Goal: Task Accomplishment & Management: Use online tool/utility

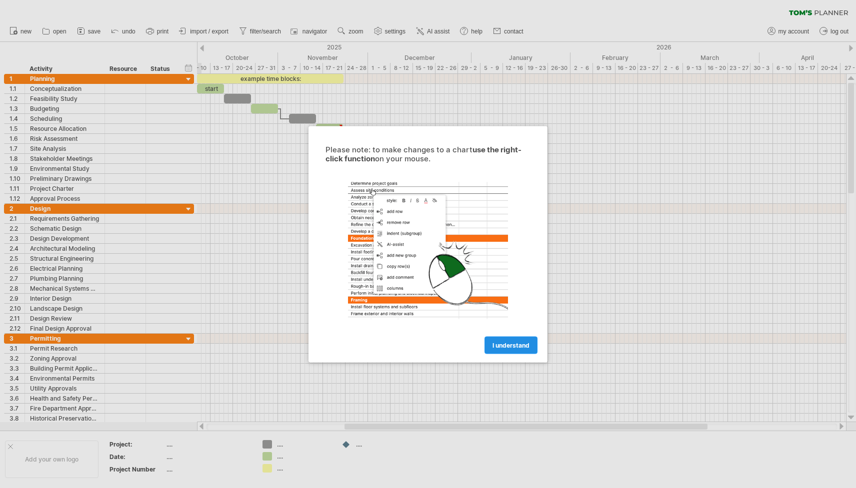
click at [519, 342] on span "I understand" at bounding box center [510, 344] width 37 height 7
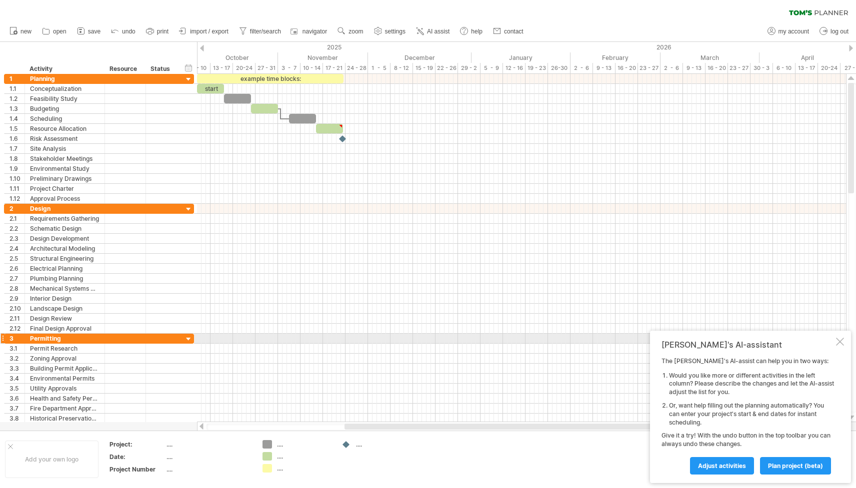
click at [838, 342] on div at bounding box center [840, 342] width 8 height 8
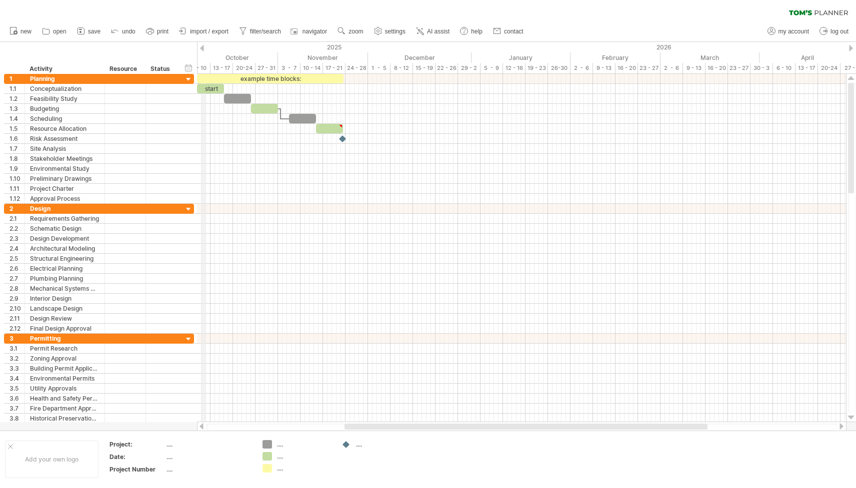
click at [202, 70] on div "6 - 10" at bounding box center [199, 68] width 22 height 10
click at [234, 64] on div "20-24" at bounding box center [244, 68] width 22 height 10
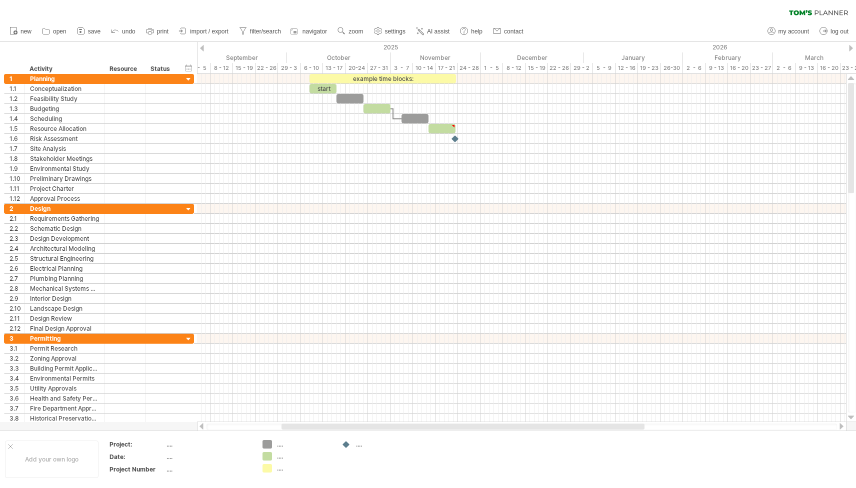
drag, startPoint x: 355, startPoint y: 425, endPoint x: 316, endPoint y: 428, distance: 39.6
click at [316, 428] on div at bounding box center [462, 427] width 363 height 6
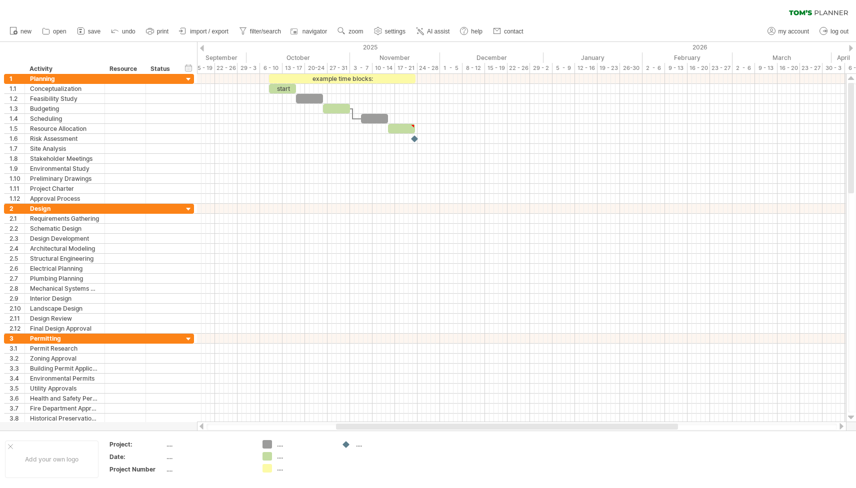
click at [851, 49] on div at bounding box center [851, 48] width 4 height 6
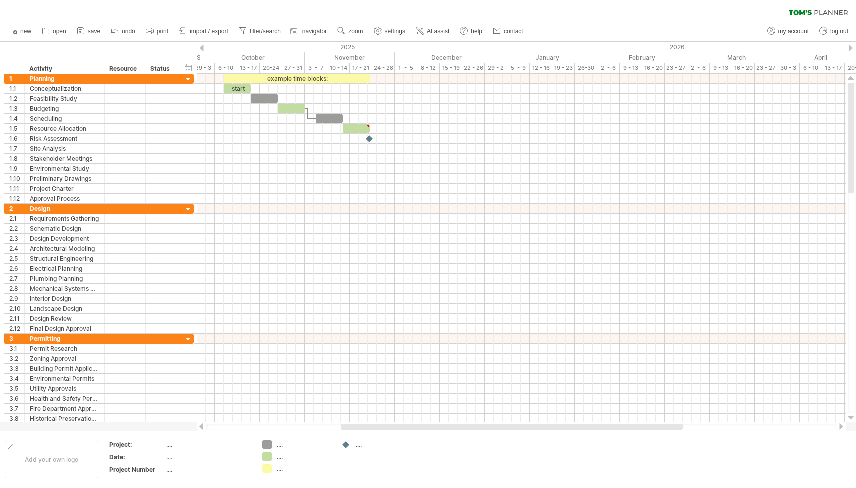
click at [202, 48] on div at bounding box center [202, 48] width 4 height 6
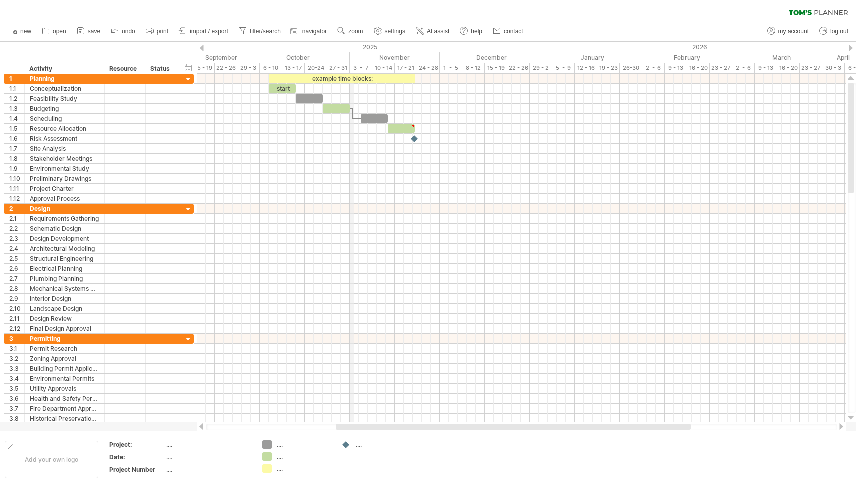
click at [351, 63] on div "3 - 7" at bounding box center [361, 68] width 22 height 10
click at [266, 67] on div "6 - 10" at bounding box center [271, 68] width 22 height 10
click at [212, 66] on div "15 - 19" at bounding box center [203, 68] width 22 height 10
click at [184, 69] on div "hide start/end/duration show start/end/duration" at bounding box center [188, 67] width 9 height 10
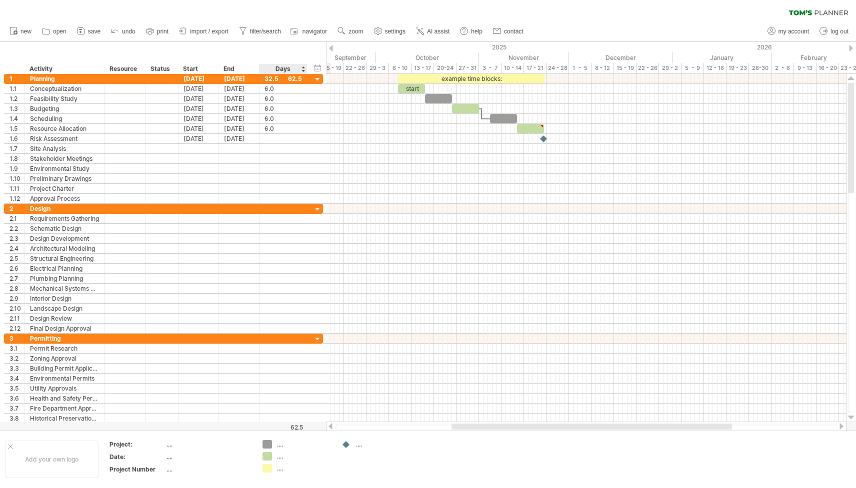
click at [297, 70] on div "Days" at bounding box center [282, 69] width 47 height 10
click at [304, 69] on div "Days" at bounding box center [282, 69] width 47 height 10
click at [302, 67] on div "Days" at bounding box center [282, 69] width 47 height 10
click at [314, 66] on div "hide start/end/duration show start/end/duration" at bounding box center [317, 67] width 9 height 10
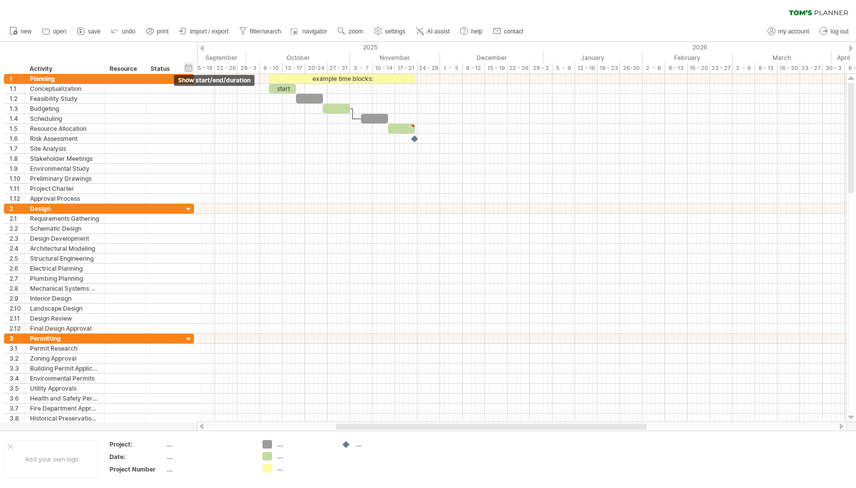
click at [193, 65] on div "hide start/end/duration show start/end/duration" at bounding box center [188, 67] width 9 height 10
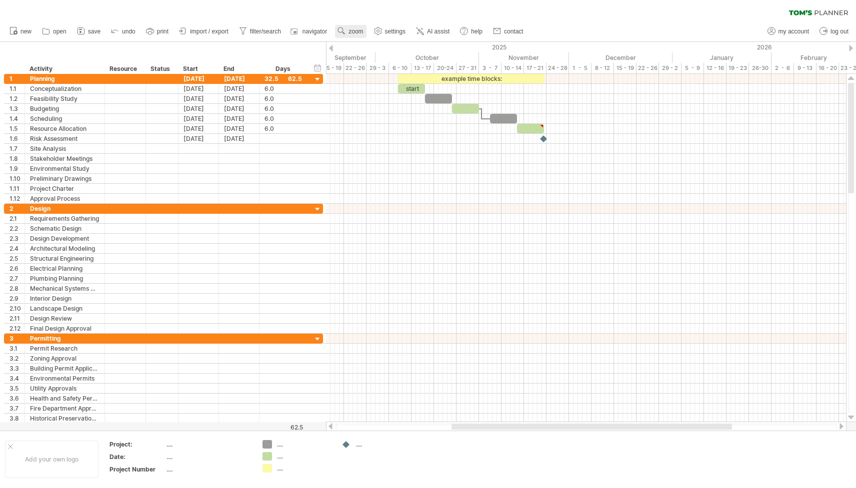
click at [351, 33] on span "zoom" at bounding box center [355, 31] width 14 height 7
click at [375, 63] on div "Week" at bounding box center [383, 62] width 55 height 16
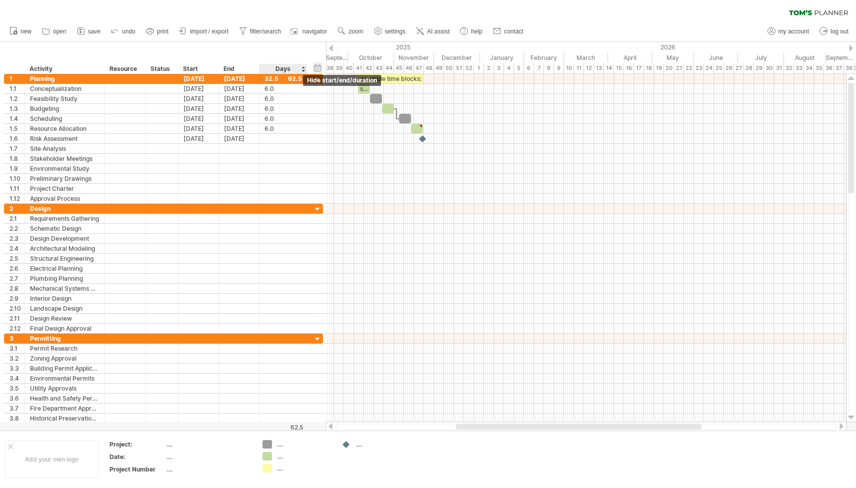
click at [317, 69] on div "hide start/end/duration show start/end/duration" at bounding box center [317, 67] width 9 height 10
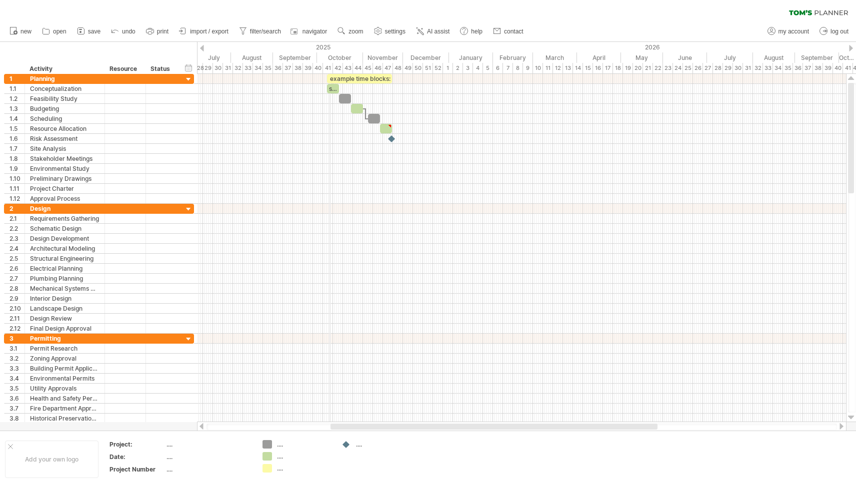
click at [329, 66] on div "41" at bounding box center [328, 68] width 10 height 10
click at [194, 65] on div "hide start/end/duration show start/end/duration ******** Activity ******** Reso…" at bounding box center [98, 58] width 197 height 32
click at [188, 68] on div "hide start/end/duration show start/end/duration" at bounding box center [188, 67] width 9 height 10
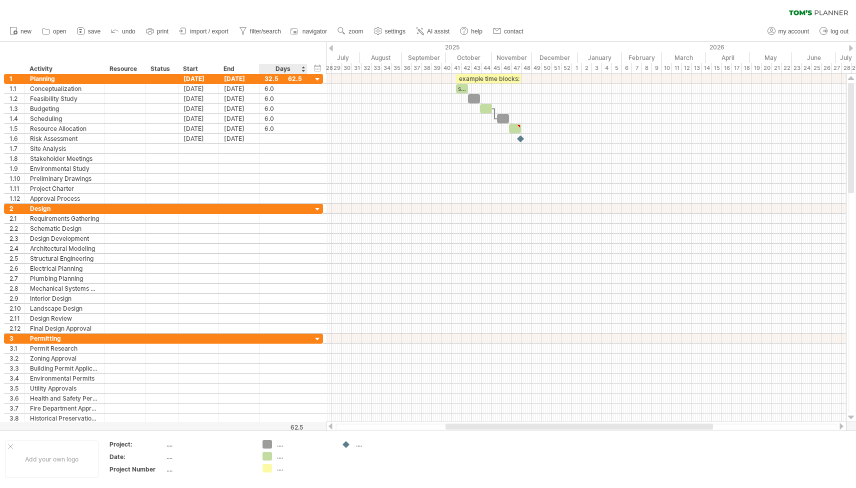
click at [296, 66] on div "Days" at bounding box center [282, 69] width 47 height 10
click at [303, 70] on div "Days" at bounding box center [282, 69] width 47 height 10
click at [306, 69] on div "Days" at bounding box center [283, 69] width 48 height 10
click at [324, 69] on div "hide start/end/duration show start/end/duration ******** Activity ******** Reso…" at bounding box center [163, 58] width 326 height 32
click at [316, 69] on div "hide start/end/duration show start/end/duration" at bounding box center [317, 67] width 9 height 10
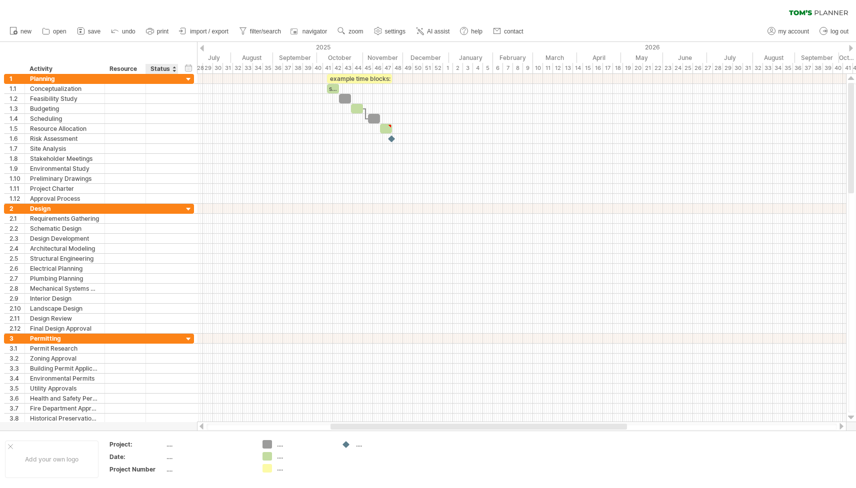
click at [182, 69] on div "hide start/end/duration show start/end/duration ******** Activity ******** Reso…" at bounding box center [98, 58] width 197 height 32
click at [192, 73] on div "hide start/end/duration show start/end/duration ******** Activity ******** Reso…" at bounding box center [98, 58] width 197 height 32
click at [190, 71] on div "hide start/end/duration show start/end/duration" at bounding box center [188, 67] width 9 height 10
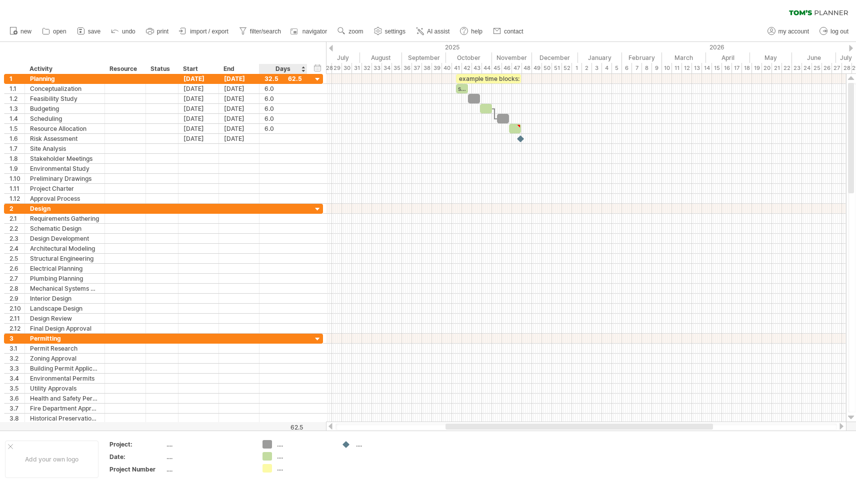
click at [302, 69] on div "Days" at bounding box center [282, 69] width 47 height 10
click at [302, 67] on div "Days" at bounding box center [282, 69] width 47 height 10
click at [316, 79] on div at bounding box center [317, 79] width 9 height 9
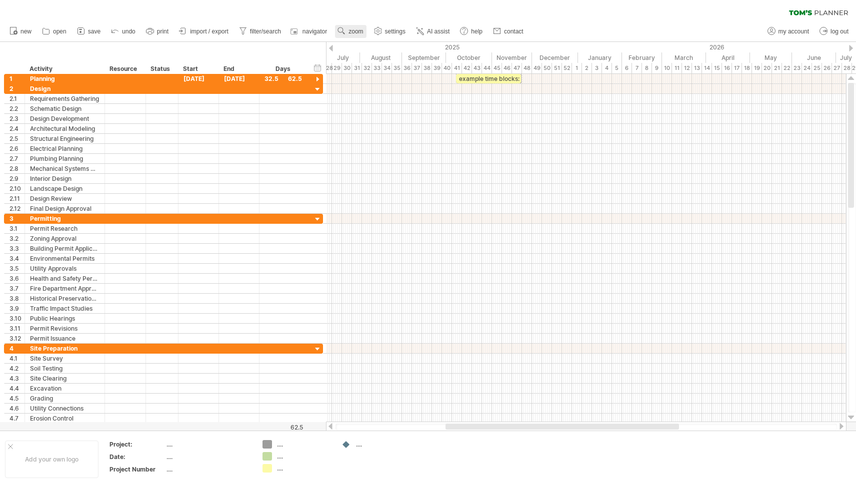
click at [354, 32] on span "zoom" at bounding box center [355, 31] width 14 height 7
click at [379, 81] on div "Day" at bounding box center [386, 77] width 55 height 16
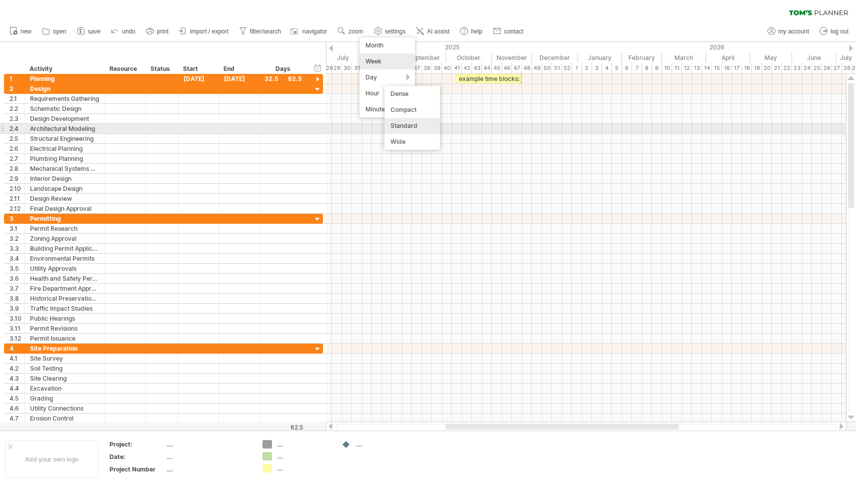
click at [407, 126] on div "Standard" at bounding box center [411, 126] width 55 height 16
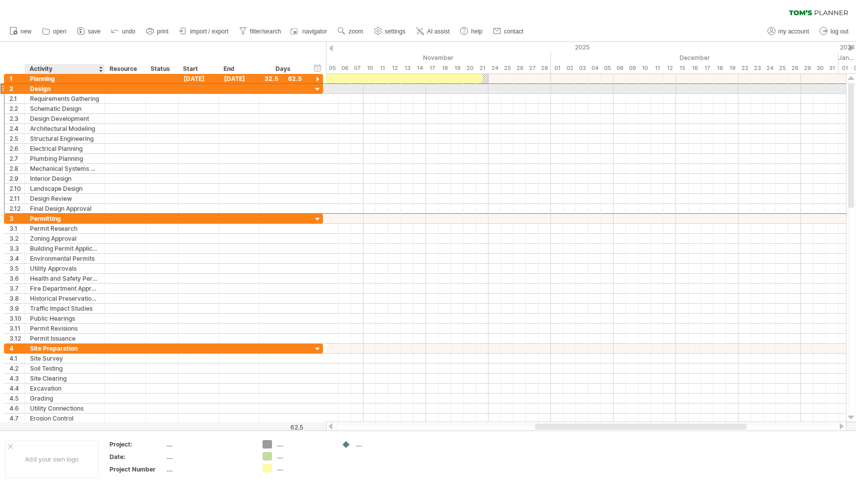
click at [49, 91] on div "Design" at bounding box center [64, 88] width 69 height 9
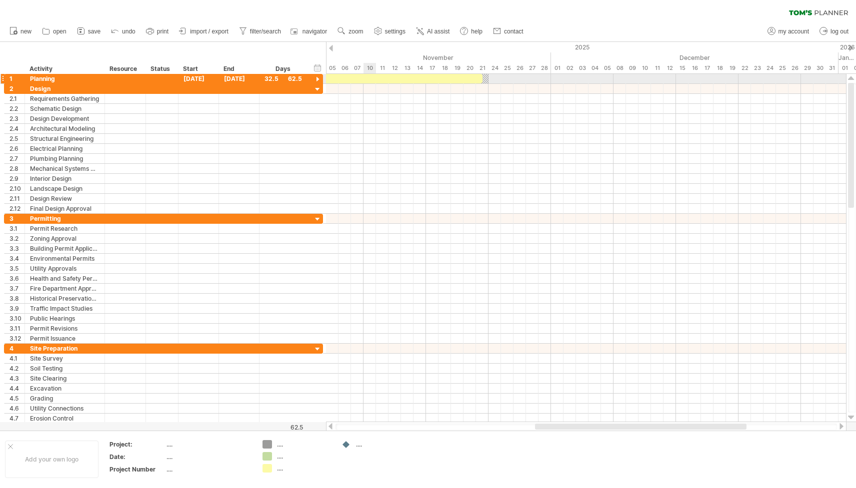
click at [373, 84] on div at bounding box center [586, 89] width 520 height 10
click at [373, 79] on div "example time blocks:" at bounding box center [279, 78] width 406 height 9
click at [373, 79] on div "**********" at bounding box center [279, 78] width 406 height 9
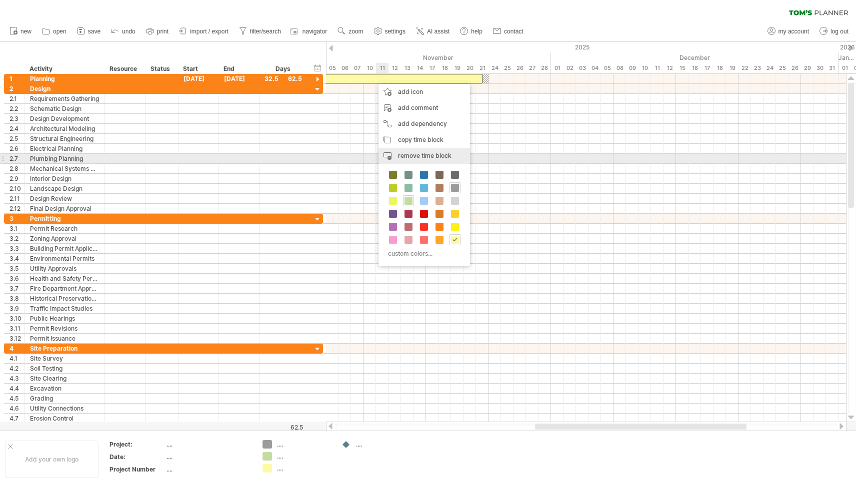
click at [406, 156] on span "remove time block" at bounding box center [424, 155] width 53 height 7
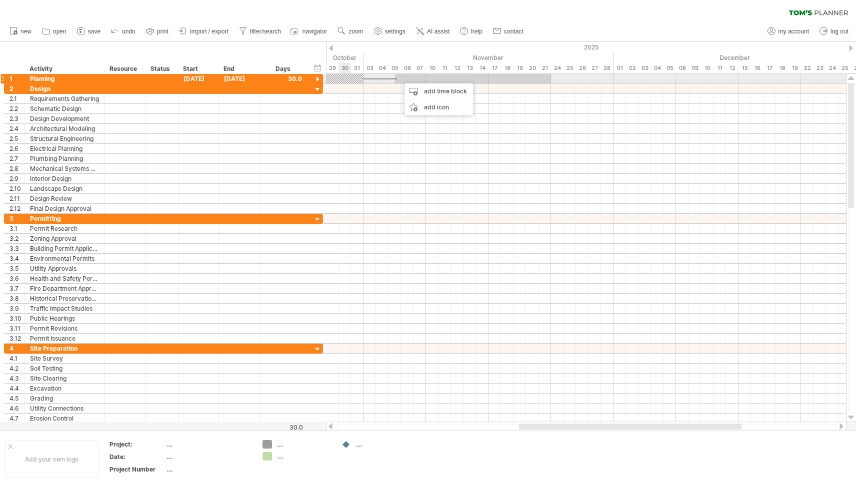
click at [344, 82] on div at bounding box center [250, 78] width 225 height 9
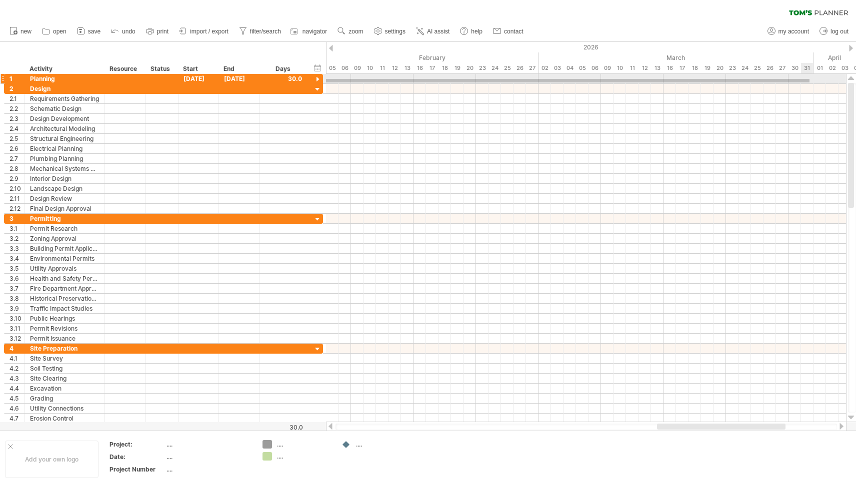
drag, startPoint x: 331, startPoint y: 79, endPoint x: 809, endPoint y: 82, distance: 478.2
click at [809, 82] on div "start [DATE] [DATE]" at bounding box center [586, 248] width 520 height 348
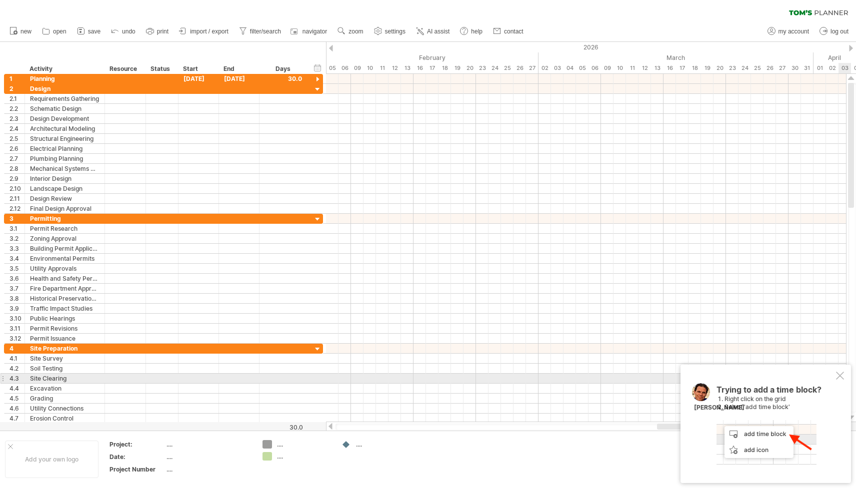
click at [840, 377] on div at bounding box center [840, 376] width 8 height 8
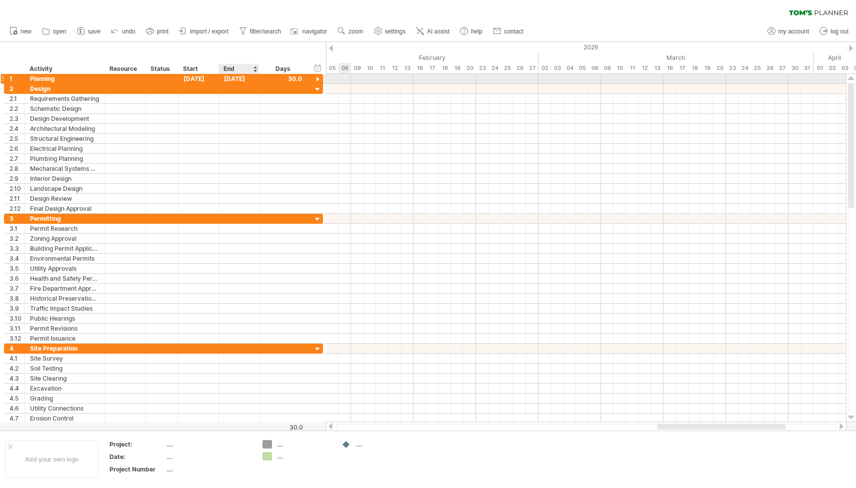
click at [236, 76] on div "[DATE]" at bounding box center [239, 78] width 40 height 9
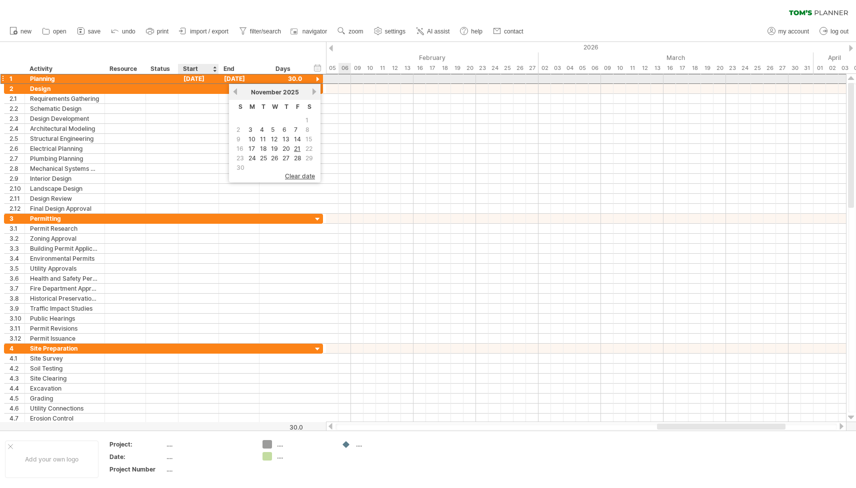
click at [197, 80] on div "[DATE]" at bounding box center [198, 78] width 40 height 9
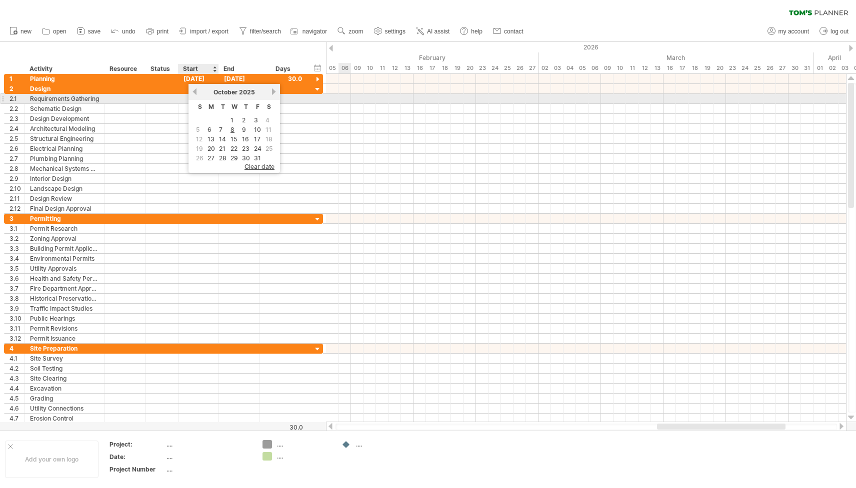
click at [195, 94] on link "previous" at bounding box center [194, 91] width 7 height 7
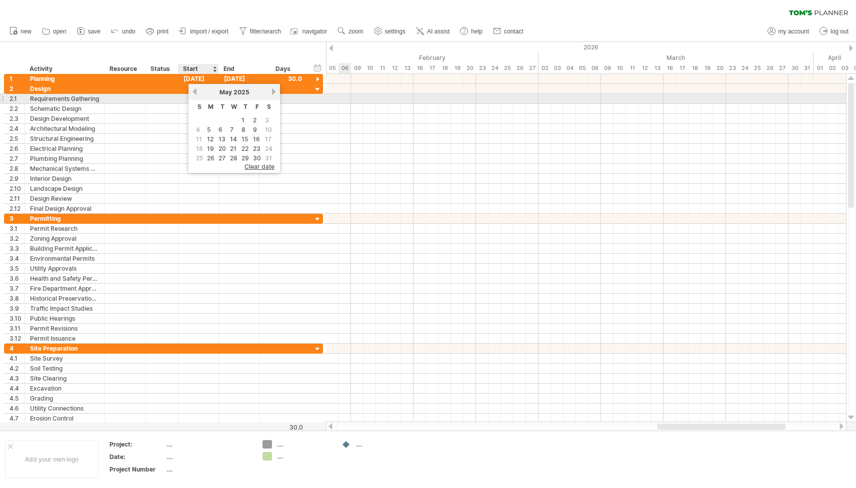
click at [195, 94] on link "previous" at bounding box center [194, 91] width 7 height 7
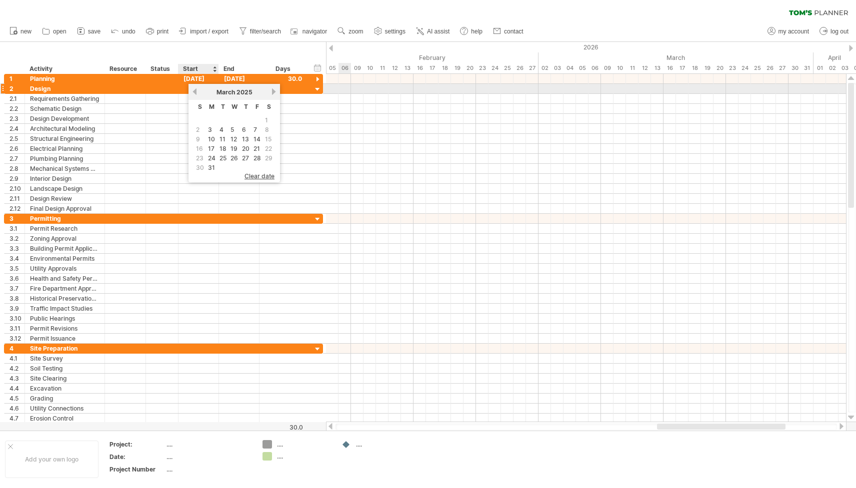
click at [195, 90] on link "previous" at bounding box center [194, 91] width 7 height 7
click at [272, 88] on link "next" at bounding box center [272, 91] width 7 height 7
click at [272, 88] on link "next" at bounding box center [273, 91] width 7 height 7
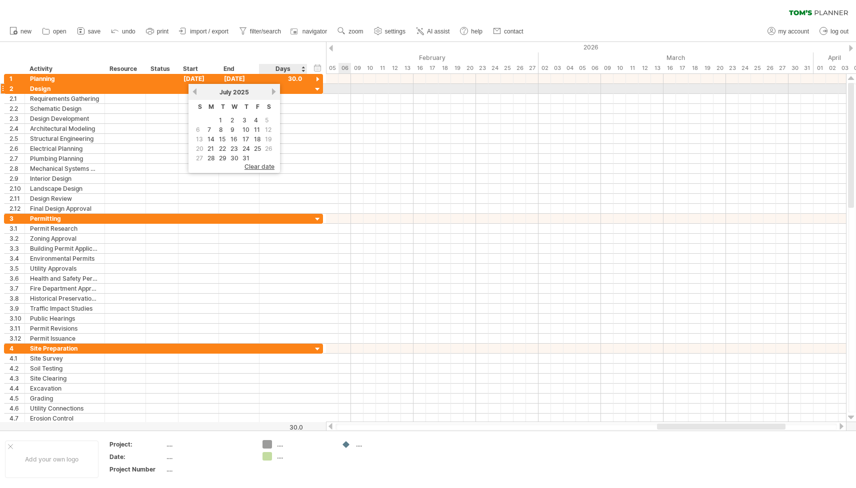
click at [272, 88] on link "next" at bounding box center [273, 91] width 7 height 7
click at [274, 92] on link "next" at bounding box center [273, 91] width 7 height 7
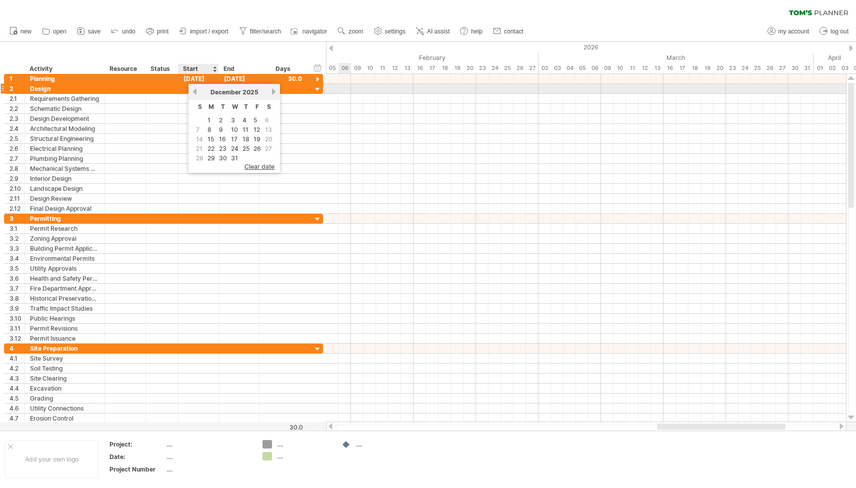
click at [193, 90] on link "previous" at bounding box center [194, 91] width 7 height 7
click at [273, 89] on link "next" at bounding box center [273, 91] width 7 height 7
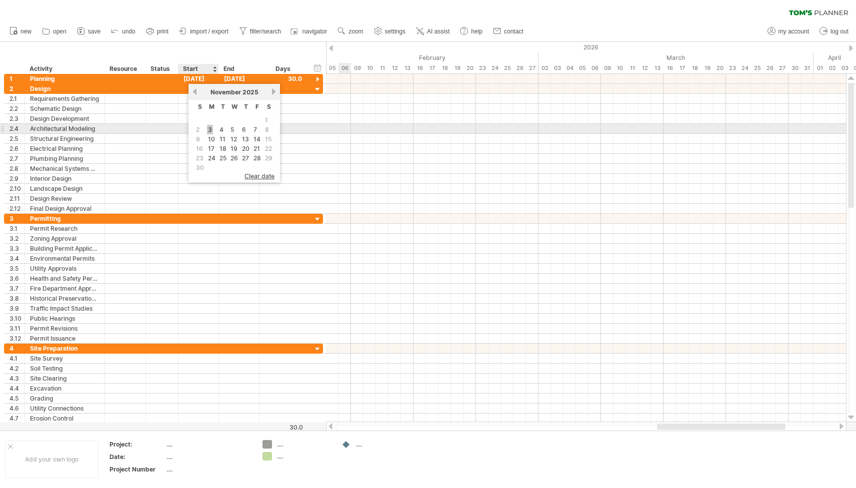
click at [208, 130] on link "3" at bounding box center [210, 129] width 6 height 9
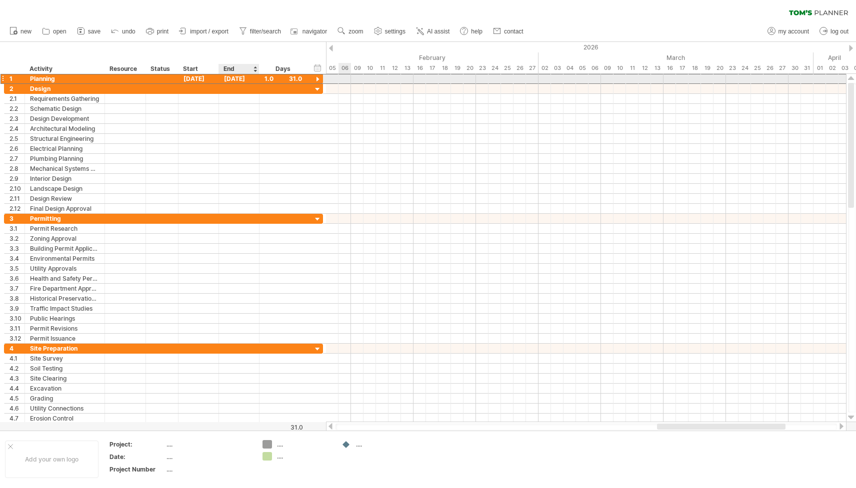
click at [237, 83] on div "1 ******** Planning [DATE] [DATE] 1.0 31.0" at bounding box center [163, 78] width 319 height 10
click at [244, 79] on div "[DATE]" at bounding box center [239, 78] width 40 height 9
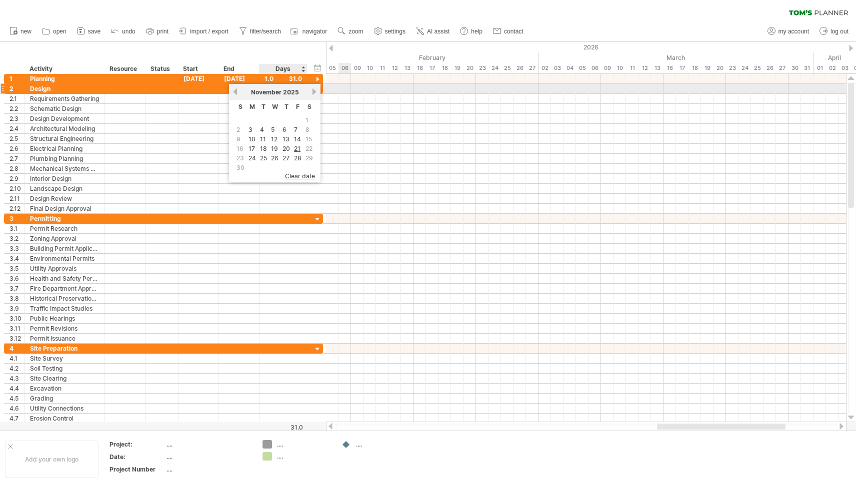
click at [310, 89] on link "next" at bounding box center [313, 91] width 7 height 7
click at [310, 89] on link "next" at bounding box center [312, 91] width 7 height 7
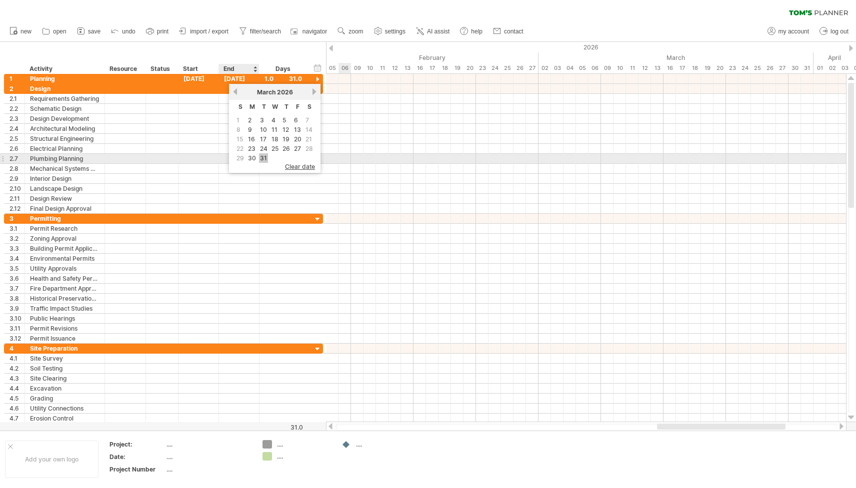
click at [262, 157] on link "31" at bounding box center [263, 157] width 9 height 9
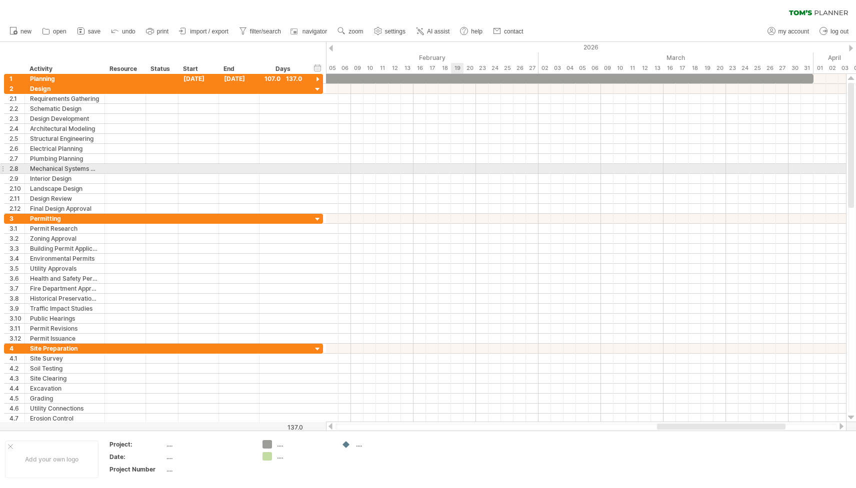
click at [449, 165] on div at bounding box center [586, 169] width 520 height 10
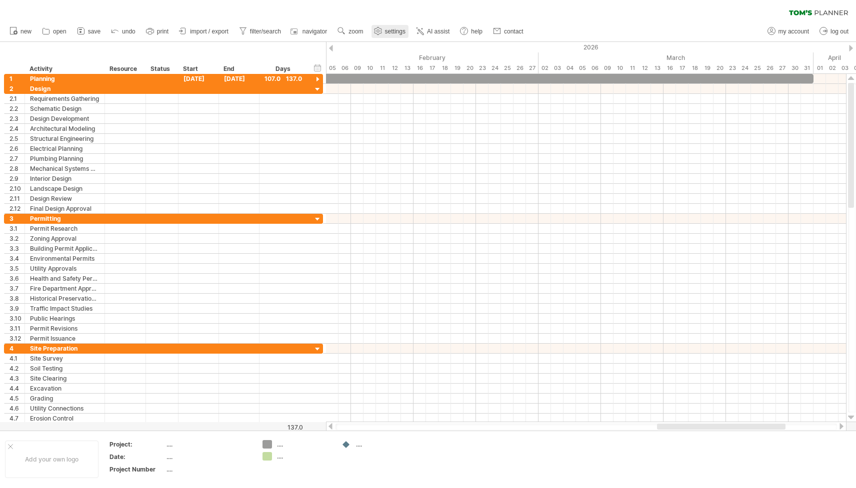
click at [400, 36] on link "settings" at bounding box center [389, 31] width 37 height 13
select select "*"
select select "**"
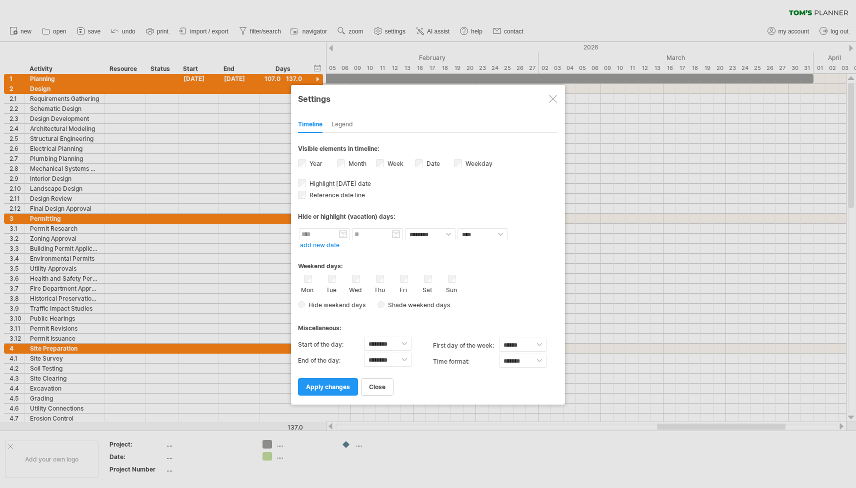
click at [555, 95] on div at bounding box center [553, 99] width 8 height 8
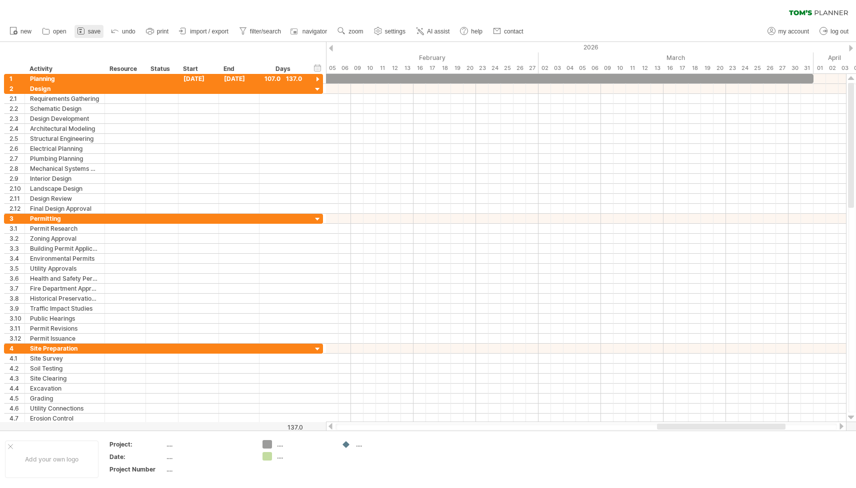
click at [89, 35] on link "save" at bounding box center [88, 31] width 29 height 13
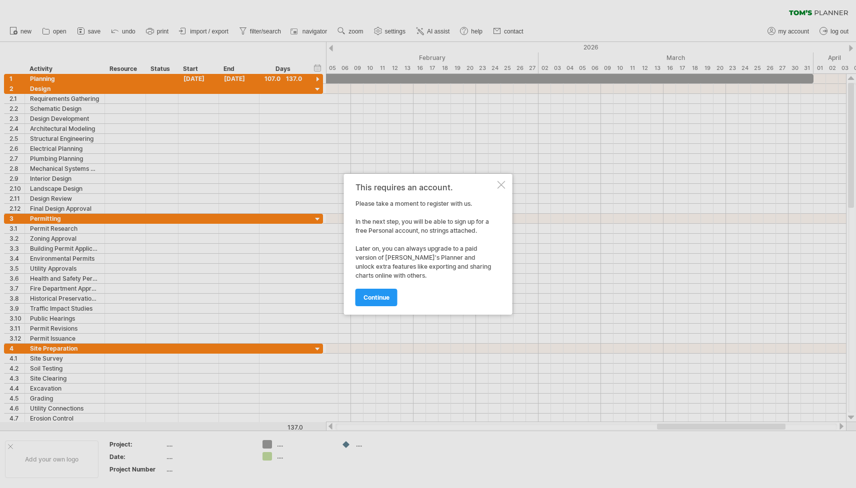
click at [502, 186] on div at bounding box center [501, 185] width 8 height 8
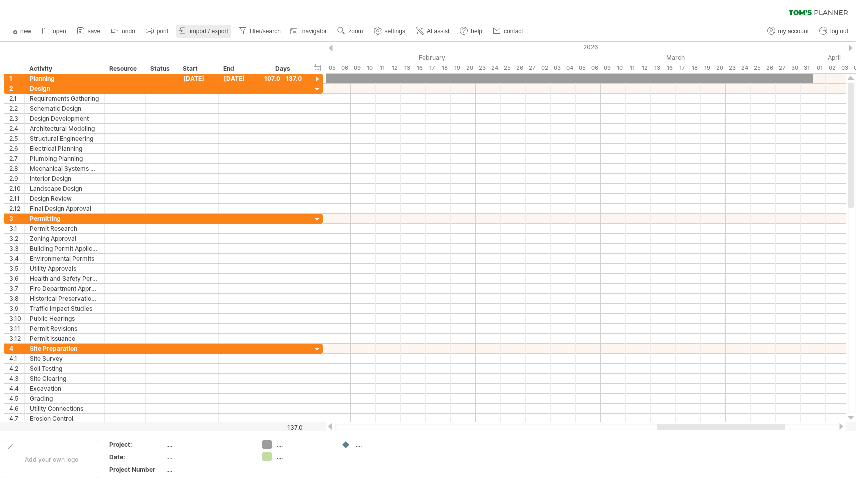
click at [225, 33] on span "import / export" at bounding box center [209, 31] width 38 height 7
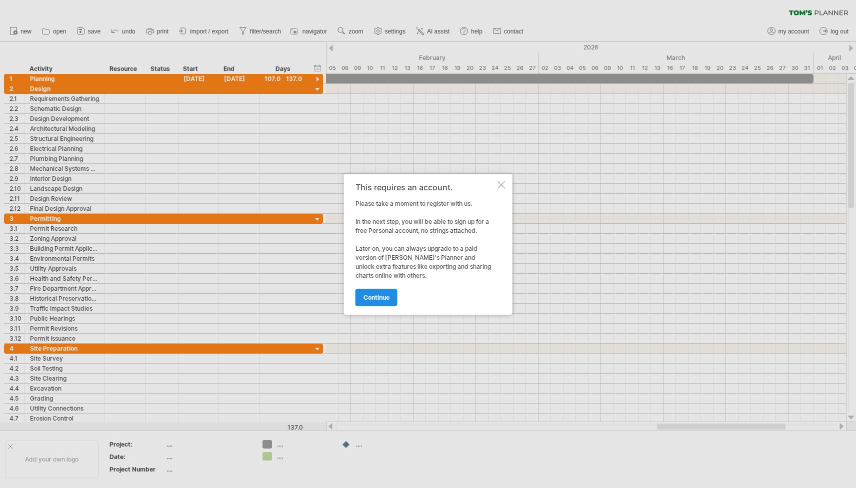
click at [375, 300] on span "continue" at bounding box center [376, 297] width 26 height 7
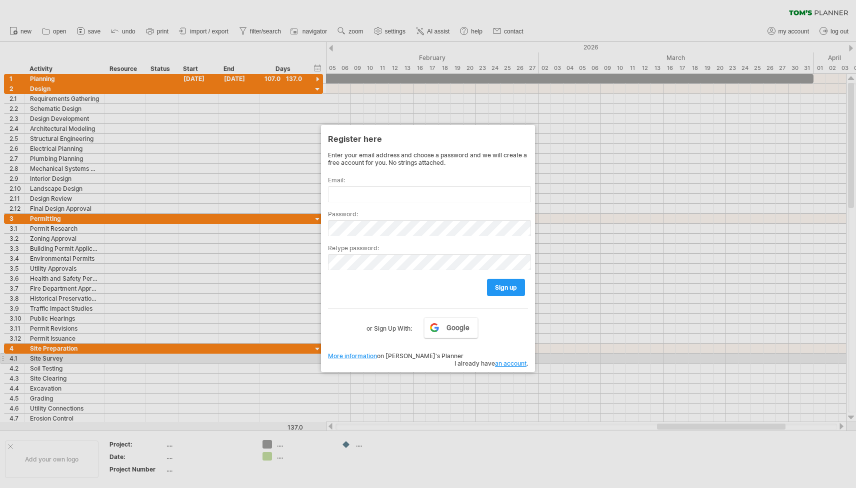
click at [346, 358] on link "More information" at bounding box center [352, 355] width 49 height 7
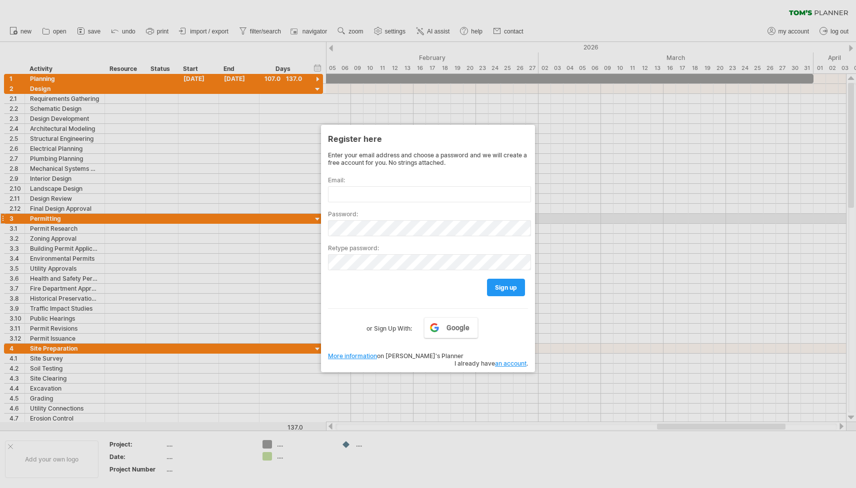
click at [618, 220] on div at bounding box center [428, 244] width 856 height 488
click at [366, 81] on div at bounding box center [428, 244] width 856 height 488
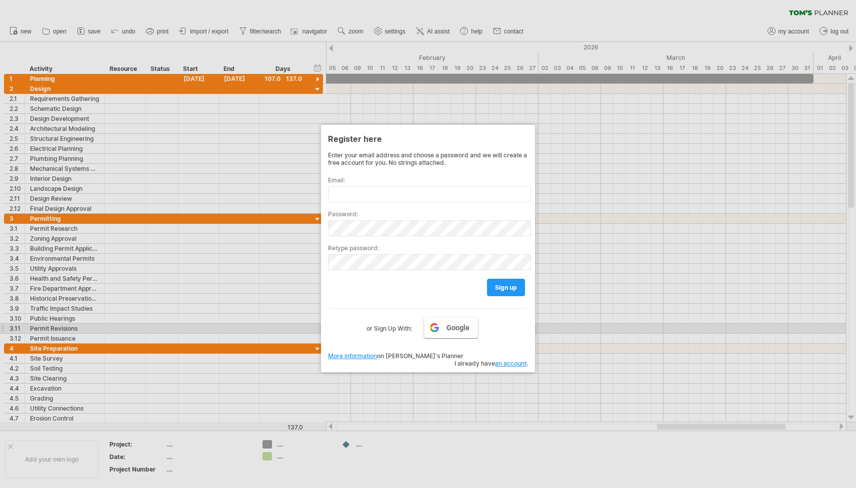
click at [447, 324] on span "Google" at bounding box center [457, 328] width 23 height 8
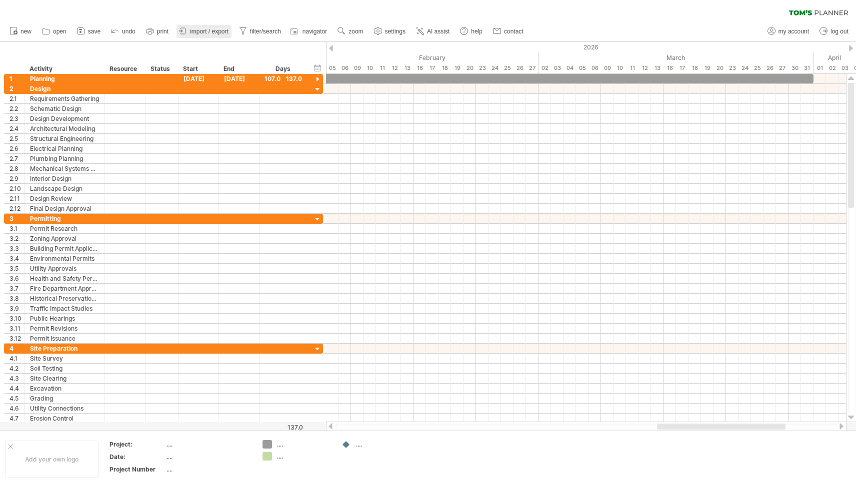
click at [212, 27] on link "import / export" at bounding box center [203, 31] width 55 height 13
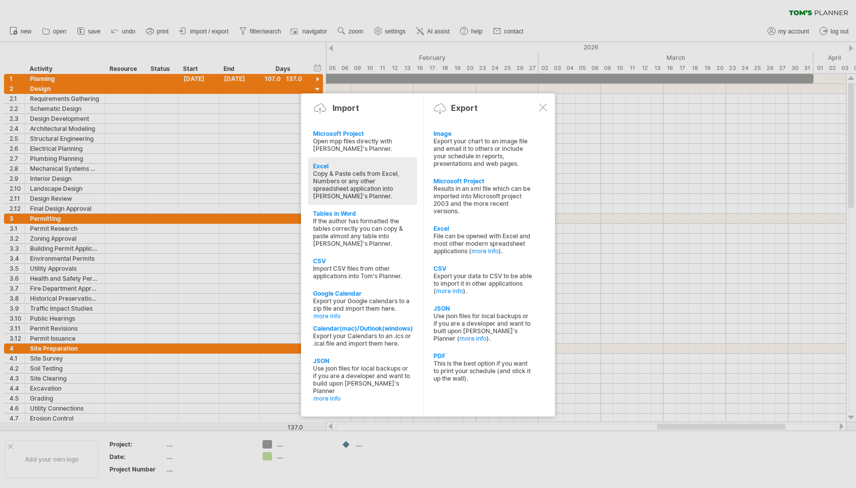
click at [335, 172] on div "Copy & Paste cells from Excel, Numbers or any other spreadsheet application int…" at bounding box center [362, 185] width 99 height 30
type textarea "**********"
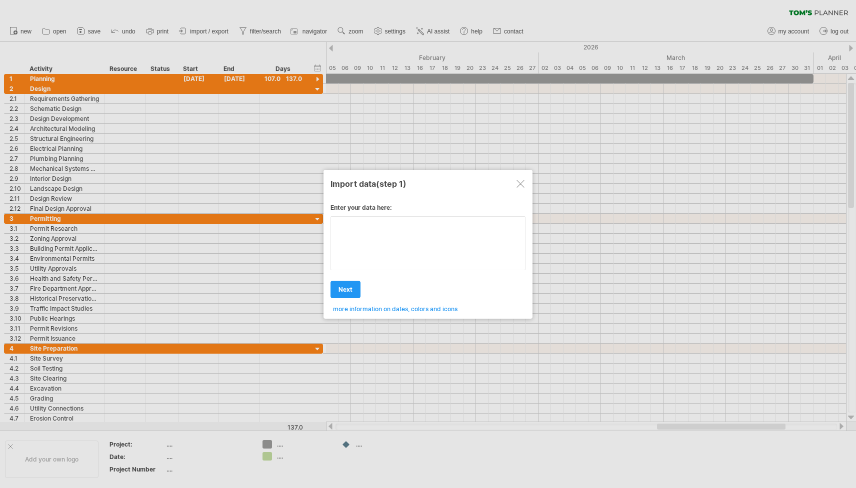
click at [386, 228] on textarea at bounding box center [427, 243] width 195 height 54
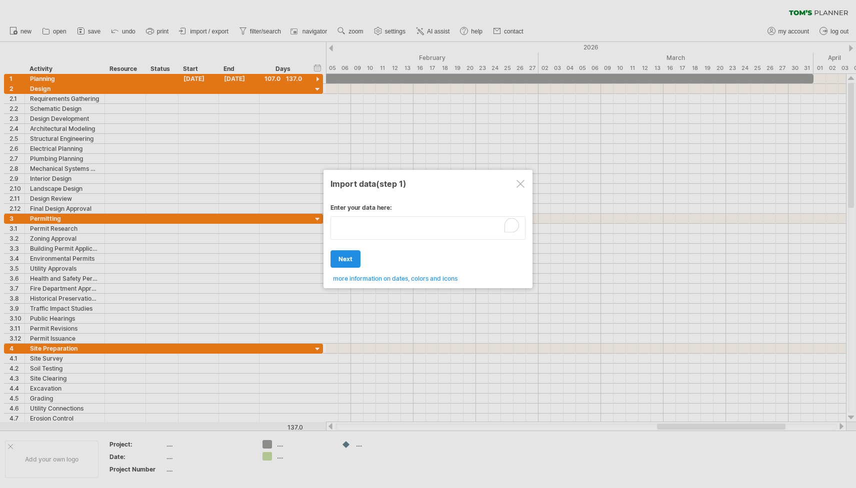
type textarea "**********"
click at [342, 257] on div "Enter your data here: Your data: Weekend days ' mon tue Hide weekend days" at bounding box center [427, 239] width 195 height 86
click at [355, 235] on textarea "To enrich screen reader interactions, please activate Accessibility in Grammarl…" at bounding box center [427, 227] width 195 height 23
type textarea "**********"
click at [520, 187] on div at bounding box center [520, 184] width 8 height 8
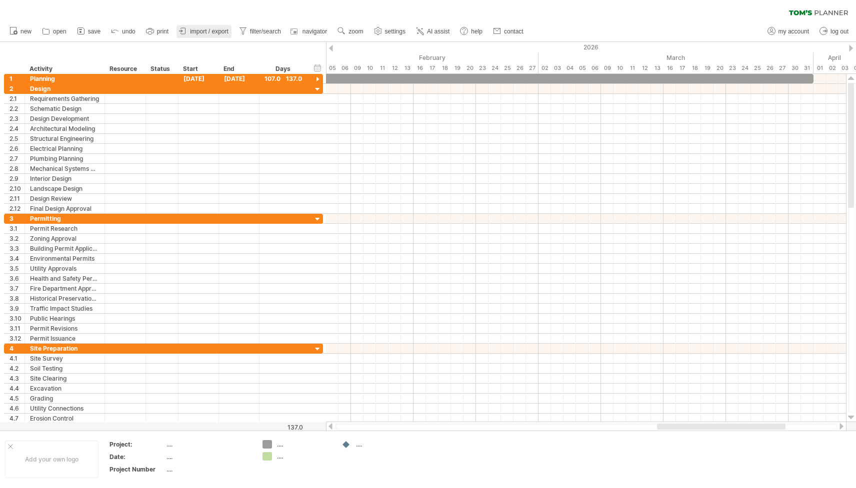
click at [226, 32] on span "import / export" at bounding box center [209, 31] width 38 height 7
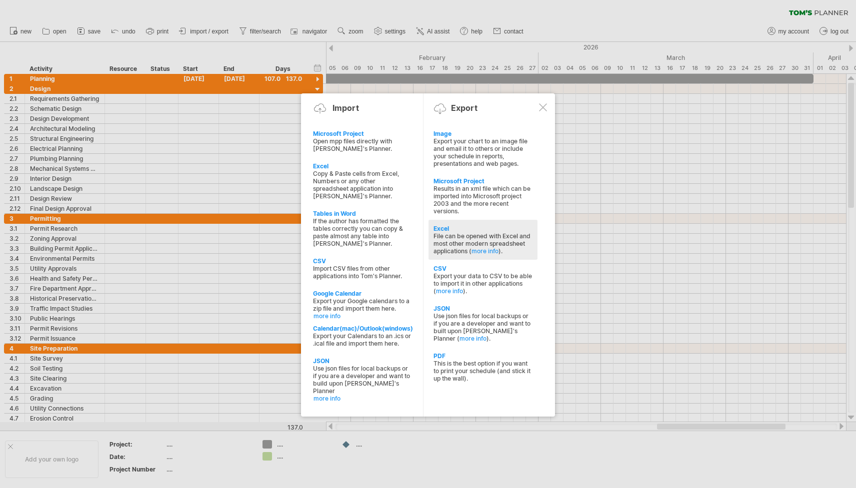
click at [457, 232] on div "File can be opened with Excel and most other modern spreadsheet applications ( …" at bounding box center [482, 243] width 99 height 22
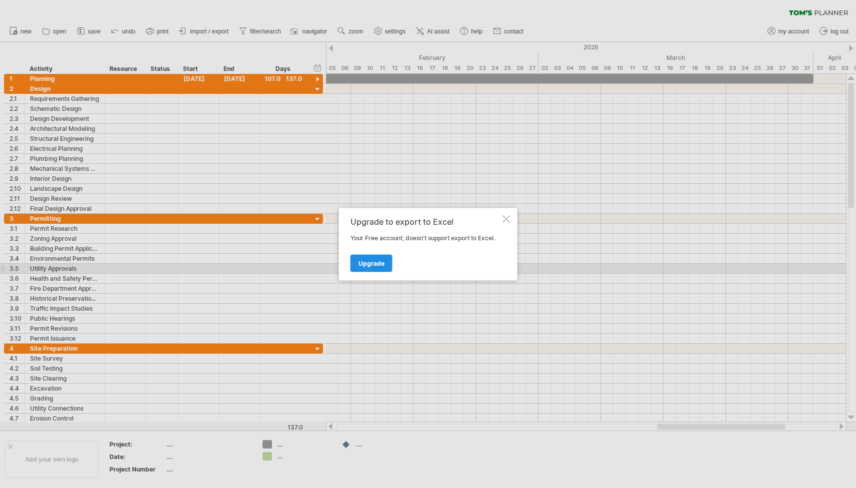
click at [370, 265] on span "Upgrade" at bounding box center [371, 262] width 26 height 7
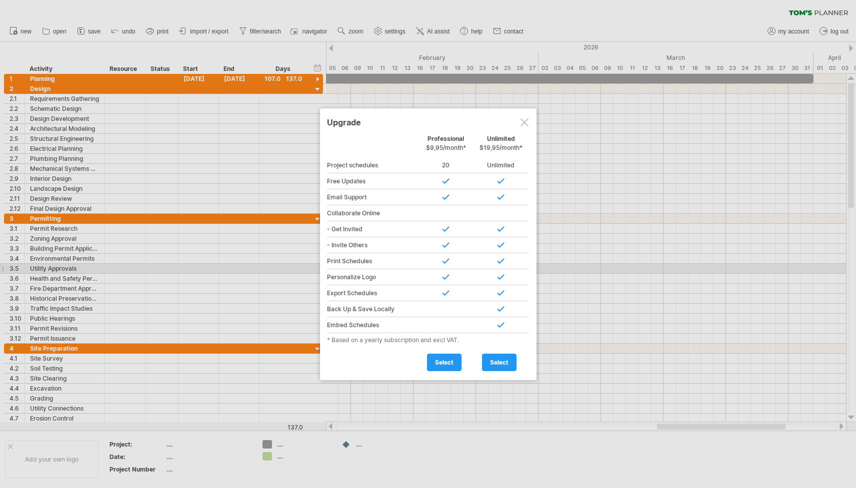
click at [525, 121] on div at bounding box center [524, 122] width 8 height 8
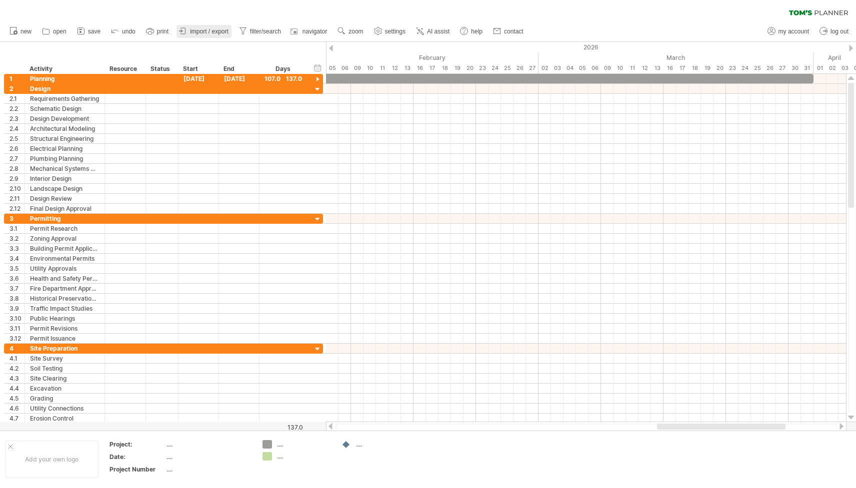
click at [199, 31] on span "import / export" at bounding box center [209, 31] width 38 height 7
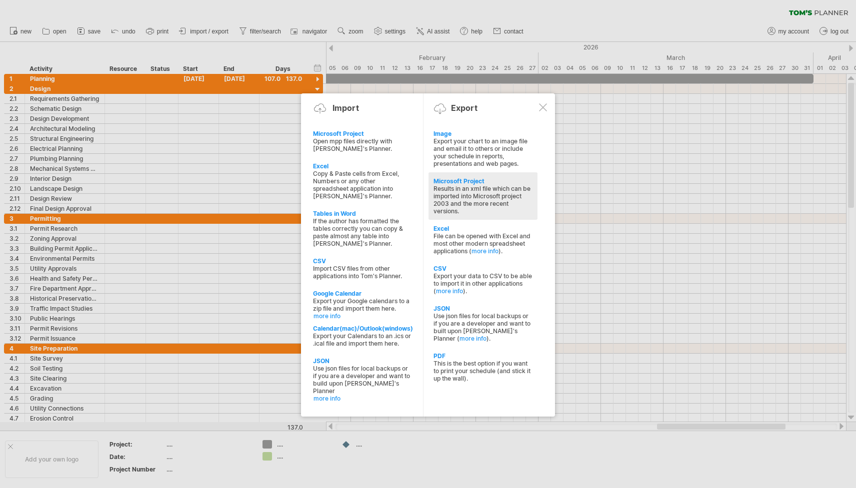
click at [464, 181] on div "Microsoft Project" at bounding box center [482, 180] width 99 height 7
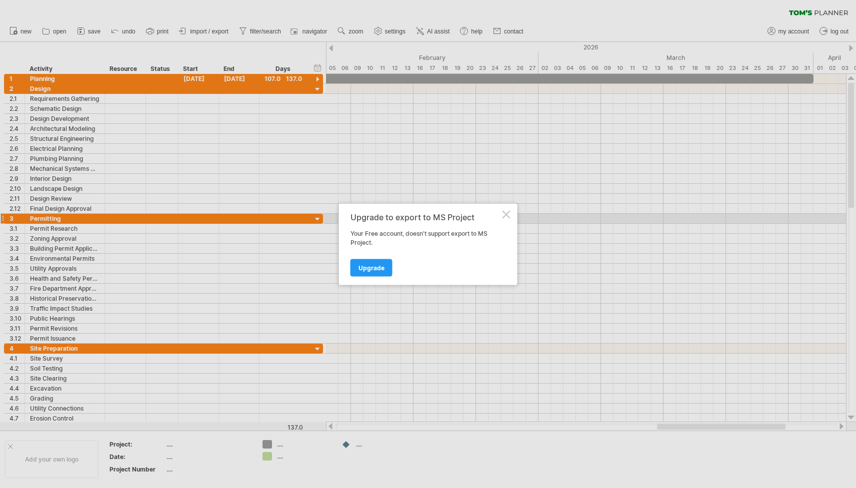
click at [504, 214] on div at bounding box center [506, 214] width 8 height 8
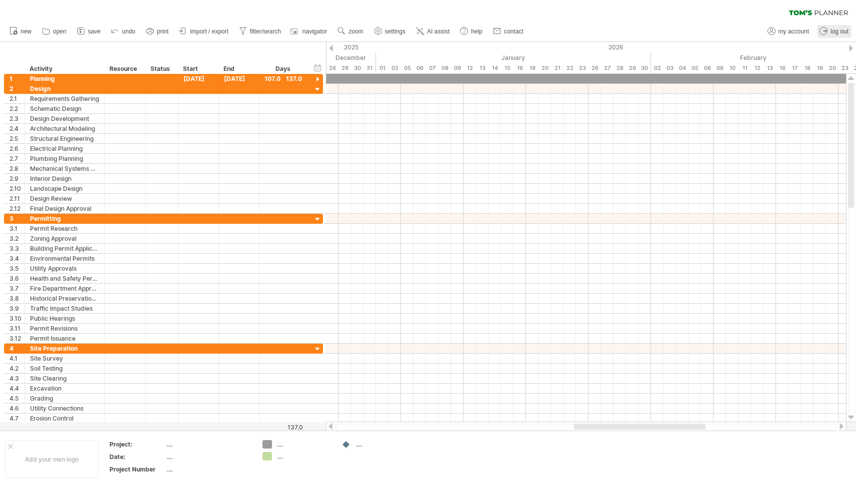
click at [835, 37] on link "log out" at bounding box center [834, 31] width 34 height 13
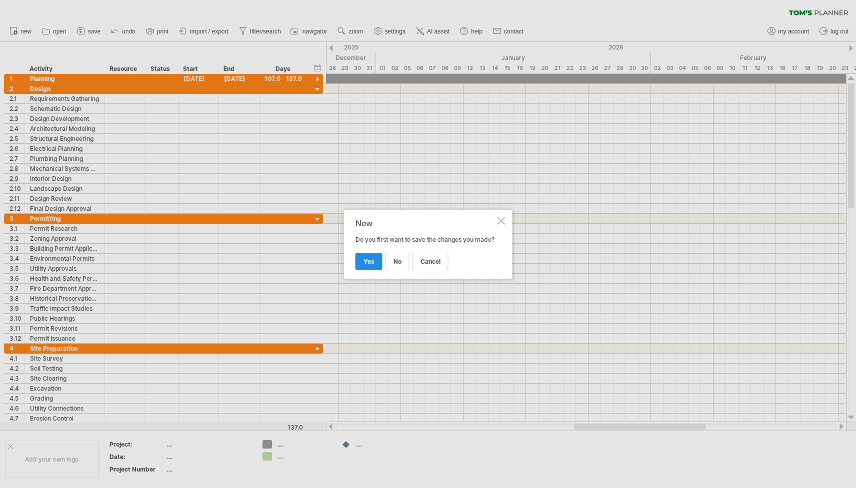
click at [366, 267] on link "yes" at bounding box center [368, 261] width 27 height 17
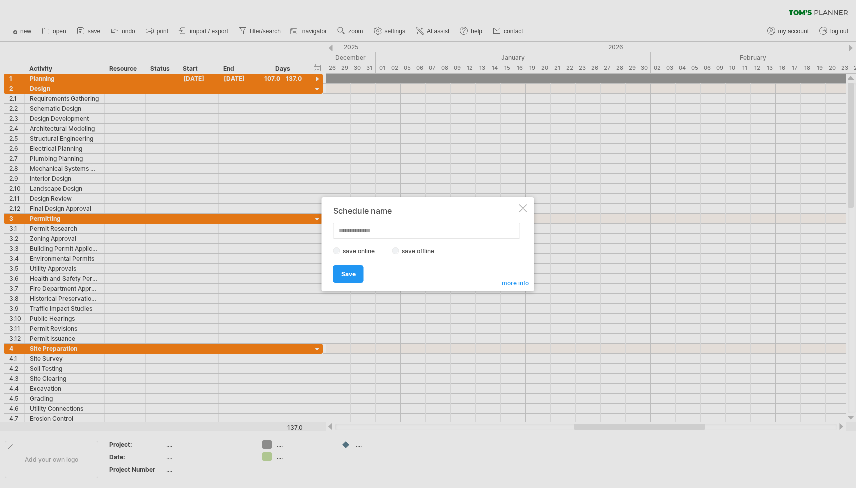
click at [510, 205] on div "Schedule name save online save offline more info Save Save Save schedules onlin…" at bounding box center [428, 244] width 212 height 94
click at [512, 205] on div "Schedule name save online save offline more info Save Save Save schedules onlin…" at bounding box center [428, 244] width 212 height 94
drag, startPoint x: 523, startPoint y: 208, endPoint x: 445, endPoint y: 229, distance: 80.1
click at [468, 222] on div "Schedule name save online save offline more info Save Save Save schedules onlin…" at bounding box center [425, 244] width 184 height 76
click at [519, 207] on div at bounding box center [523, 208] width 8 height 8
